Goal: Task Accomplishment & Management: Manage account settings

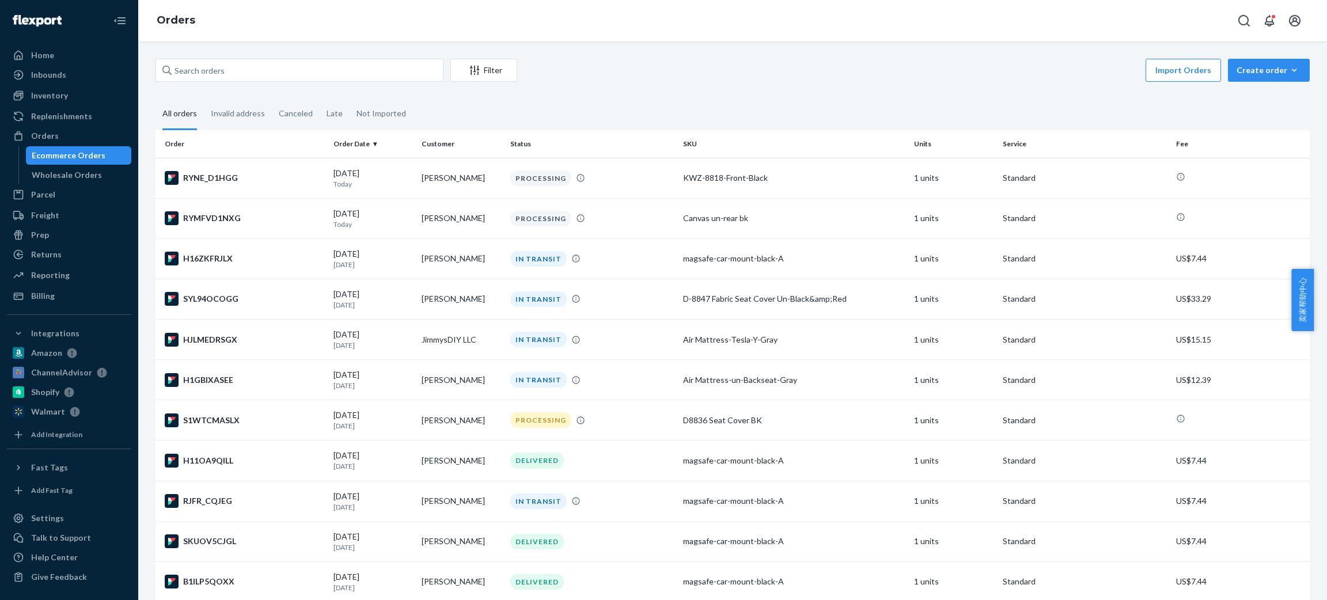
click at [39, 393] on div "Shopify" at bounding box center [45, 393] width 28 height 12
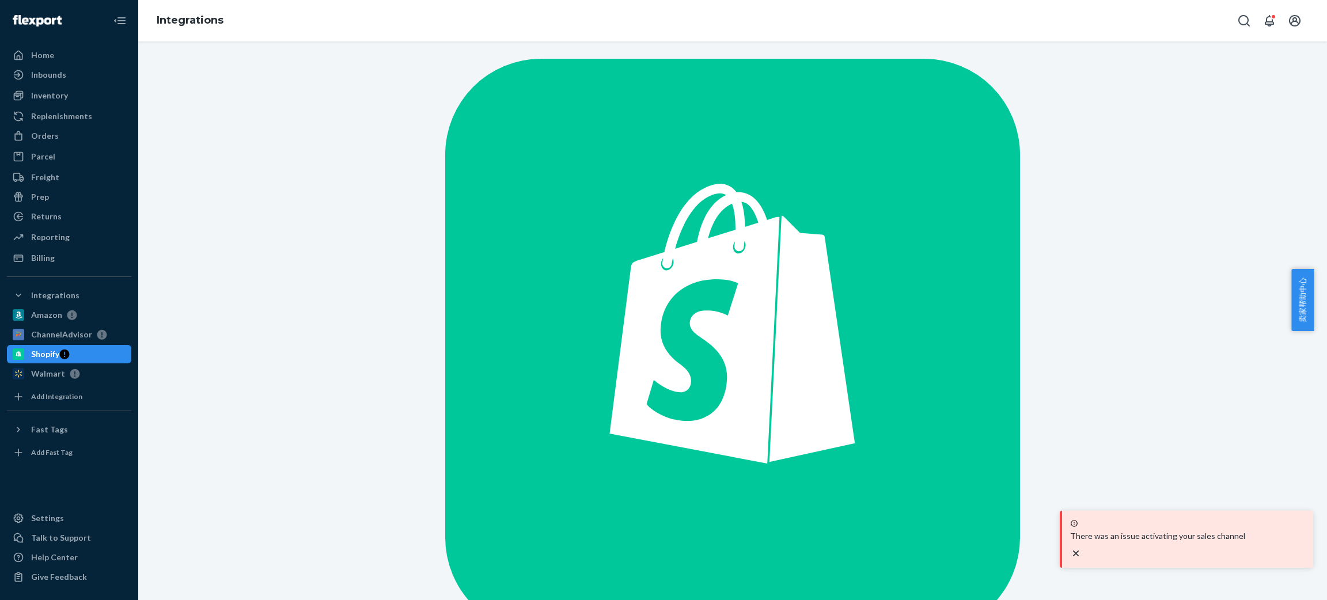
click at [1082, 553] on icon "close toast" at bounding box center [1076, 554] width 12 height 12
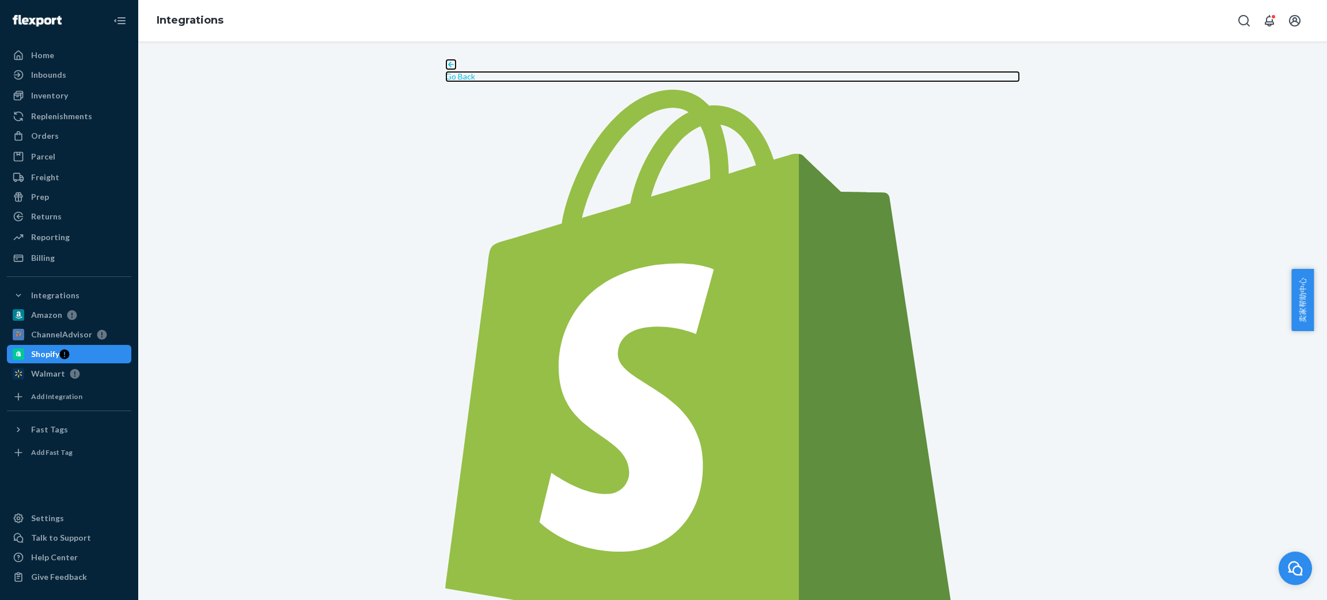
click at [459, 71] on p "Go Back" at bounding box center [732, 77] width 575 height 12
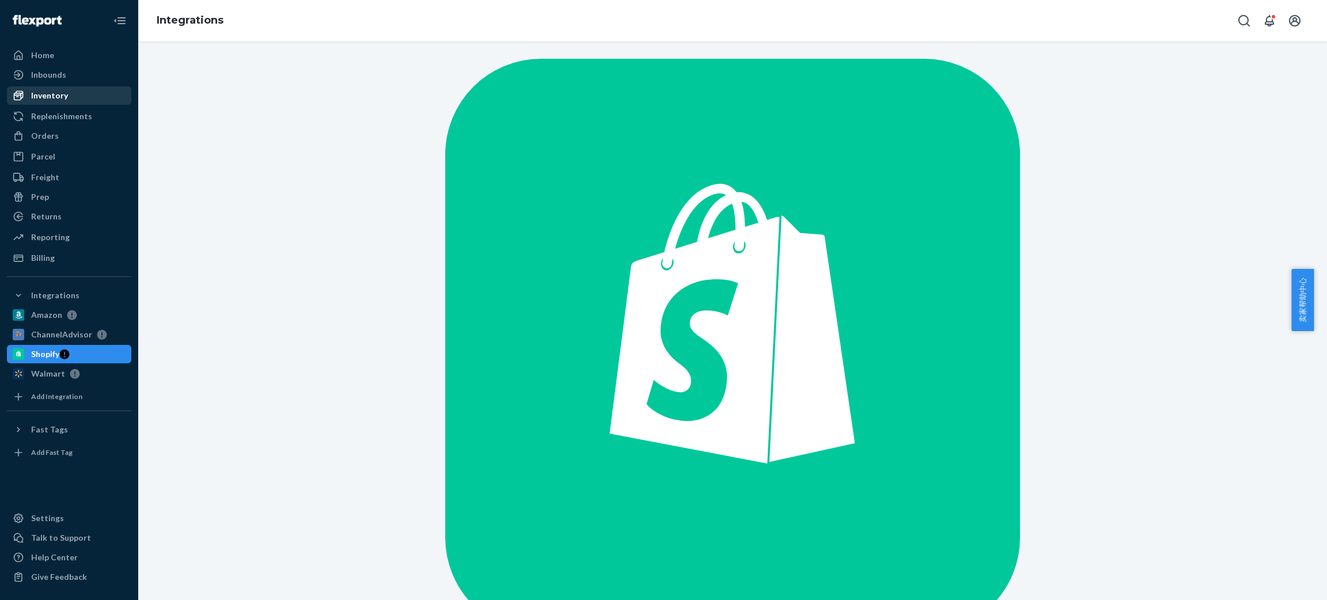
click at [78, 95] on div "Inventory" at bounding box center [69, 96] width 122 height 16
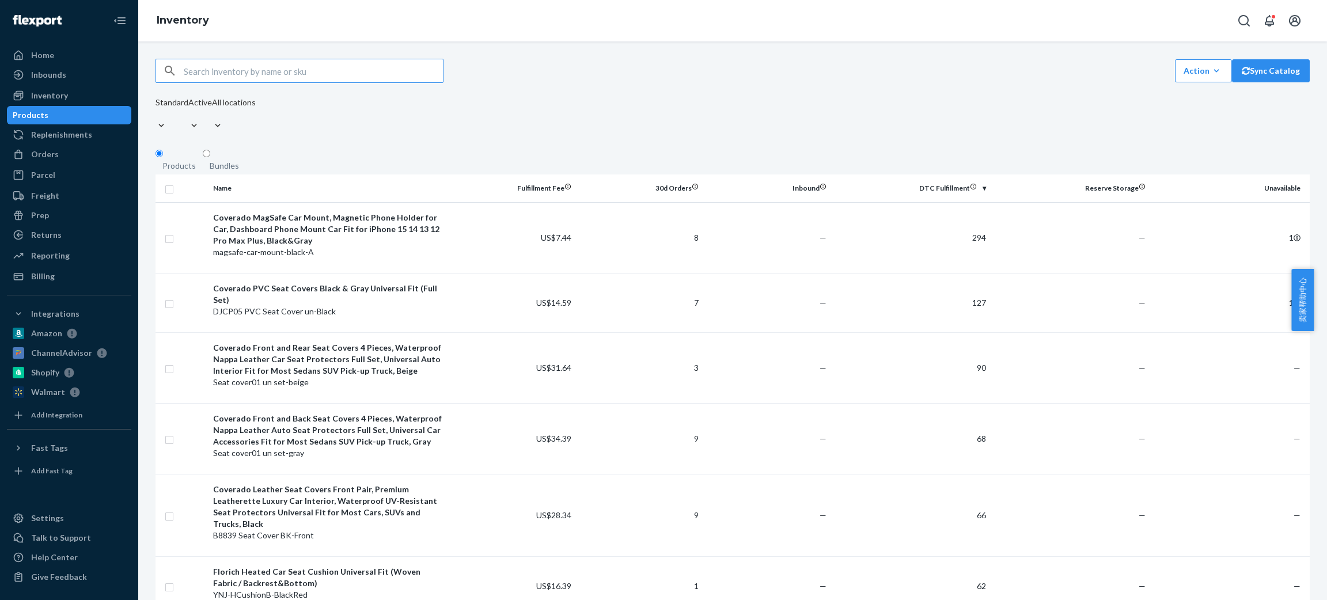
click at [570, 99] on div "Action Create product Create bundle Bulk create products Bulk update products B…" at bounding box center [733, 97] width 1155 height 76
